Goal: Check status: Check status

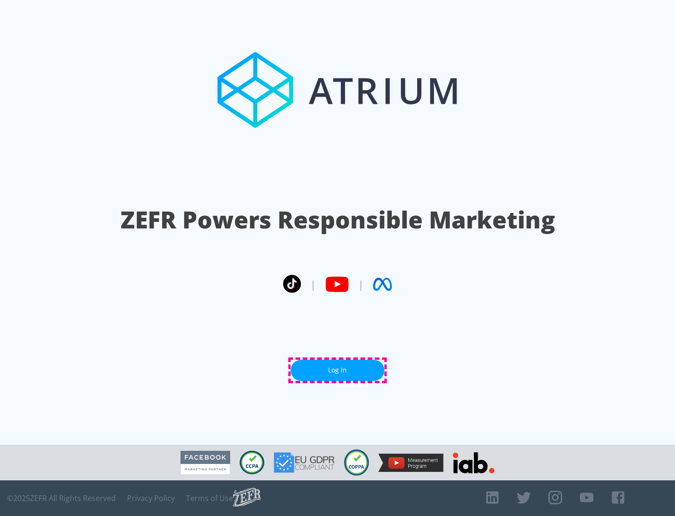
click at [337, 370] on link "Log In" at bounding box center [338, 369] width 94 height 21
